Goal: Browse casually

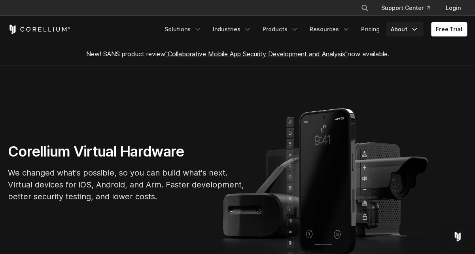
click at [410, 29] on link "About" at bounding box center [404, 29] width 37 height 14
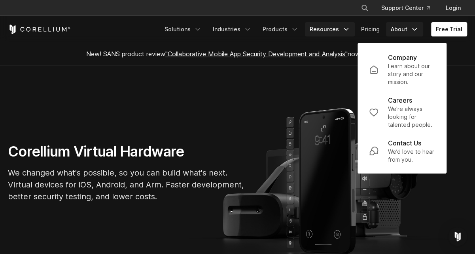
click at [349, 25] on icon "Navigation Menu" at bounding box center [346, 29] width 8 height 8
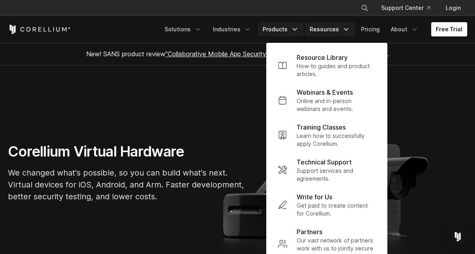
click at [283, 29] on link "Products" at bounding box center [281, 29] width 46 height 14
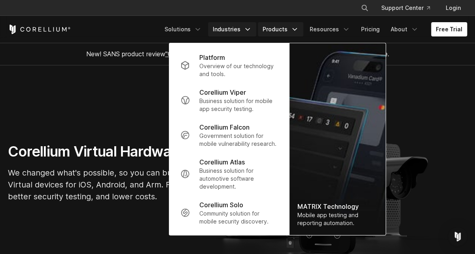
click at [240, 30] on link "Industries" at bounding box center [232, 29] width 48 height 14
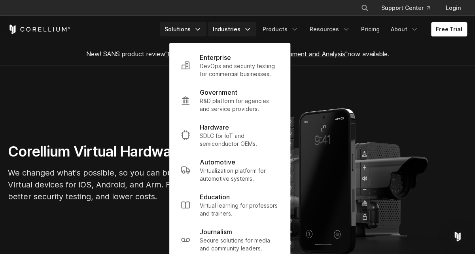
click at [194, 27] on link "Solutions" at bounding box center [183, 29] width 47 height 14
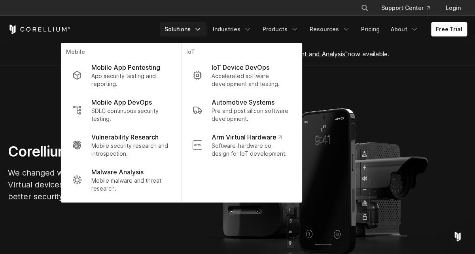
click at [32, 114] on section "Corellium Virtual Hardware We changed what's possible, so you can build what's …" at bounding box center [237, 175] width 475 height 221
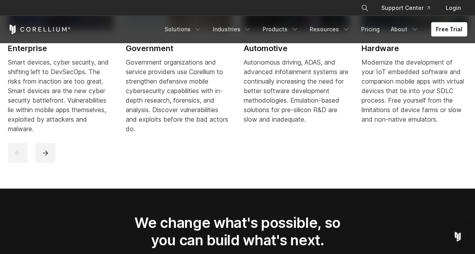
scroll to position [1069, 0]
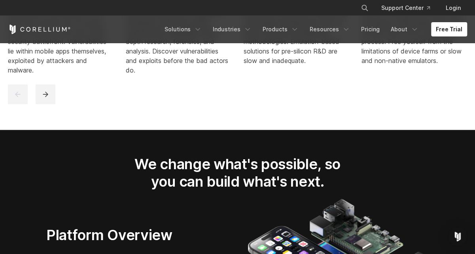
click at [56, 97] on div at bounding box center [238, 94] width 461 height 20
click at [49, 95] on button "next" at bounding box center [46, 94] width 20 height 20
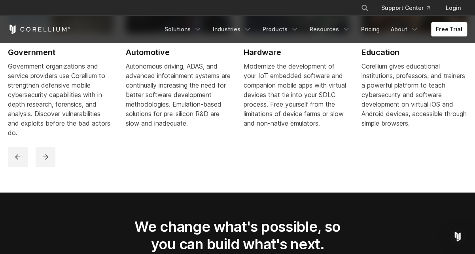
scroll to position [950, 0]
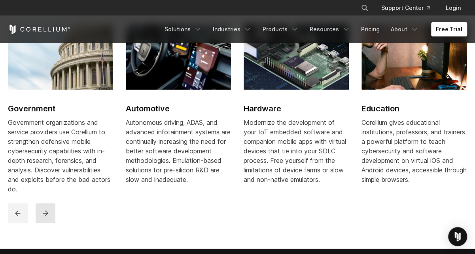
click at [51, 212] on button "next" at bounding box center [46, 213] width 20 height 20
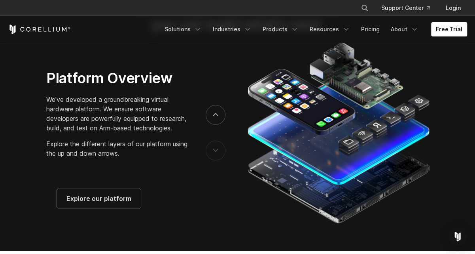
scroll to position [1227, 0]
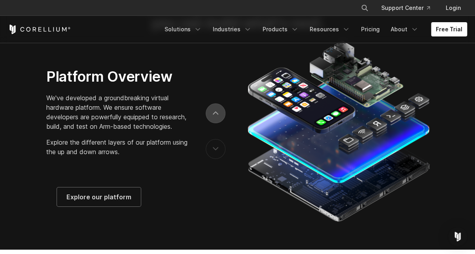
click at [215, 112] on icon "next" at bounding box center [216, 114] width 6 height 4
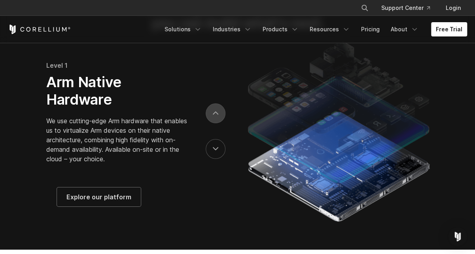
click at [215, 111] on button "next" at bounding box center [216, 113] width 20 height 20
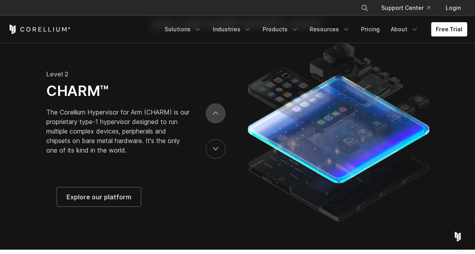
click at [215, 111] on button "next" at bounding box center [216, 113] width 20 height 20
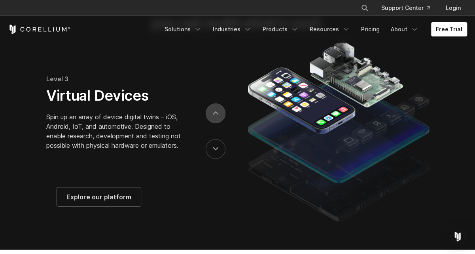
click at [215, 111] on button "next" at bounding box center [216, 113] width 20 height 20
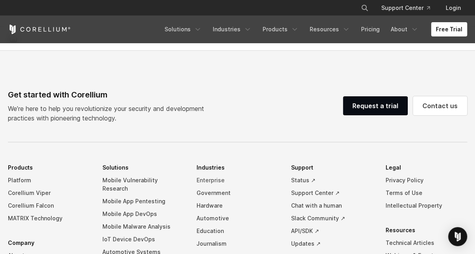
scroll to position [1742, 0]
